Goal: Information Seeking & Learning: Learn about a topic

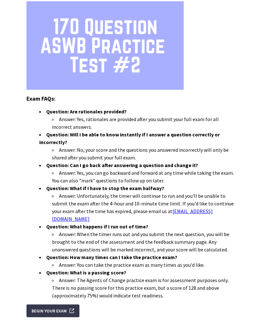
scroll to position [70, 0]
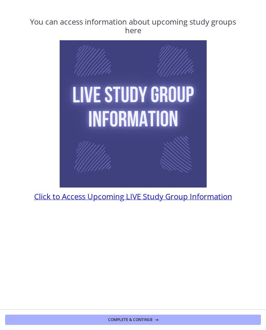
click at [59, 320] on button "Complete & continue" at bounding box center [133, 319] width 256 height 10
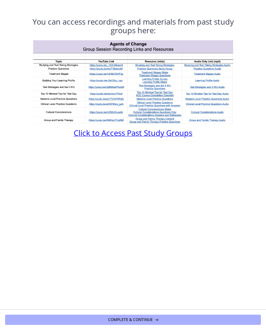
click at [85, 137] on span "Click to Access Past Study Groups" at bounding box center [133, 132] width 119 height 11
click at [66, 319] on button "Complete & continue" at bounding box center [133, 319] width 256 height 10
